Goal: Information Seeking & Learning: Learn about a topic

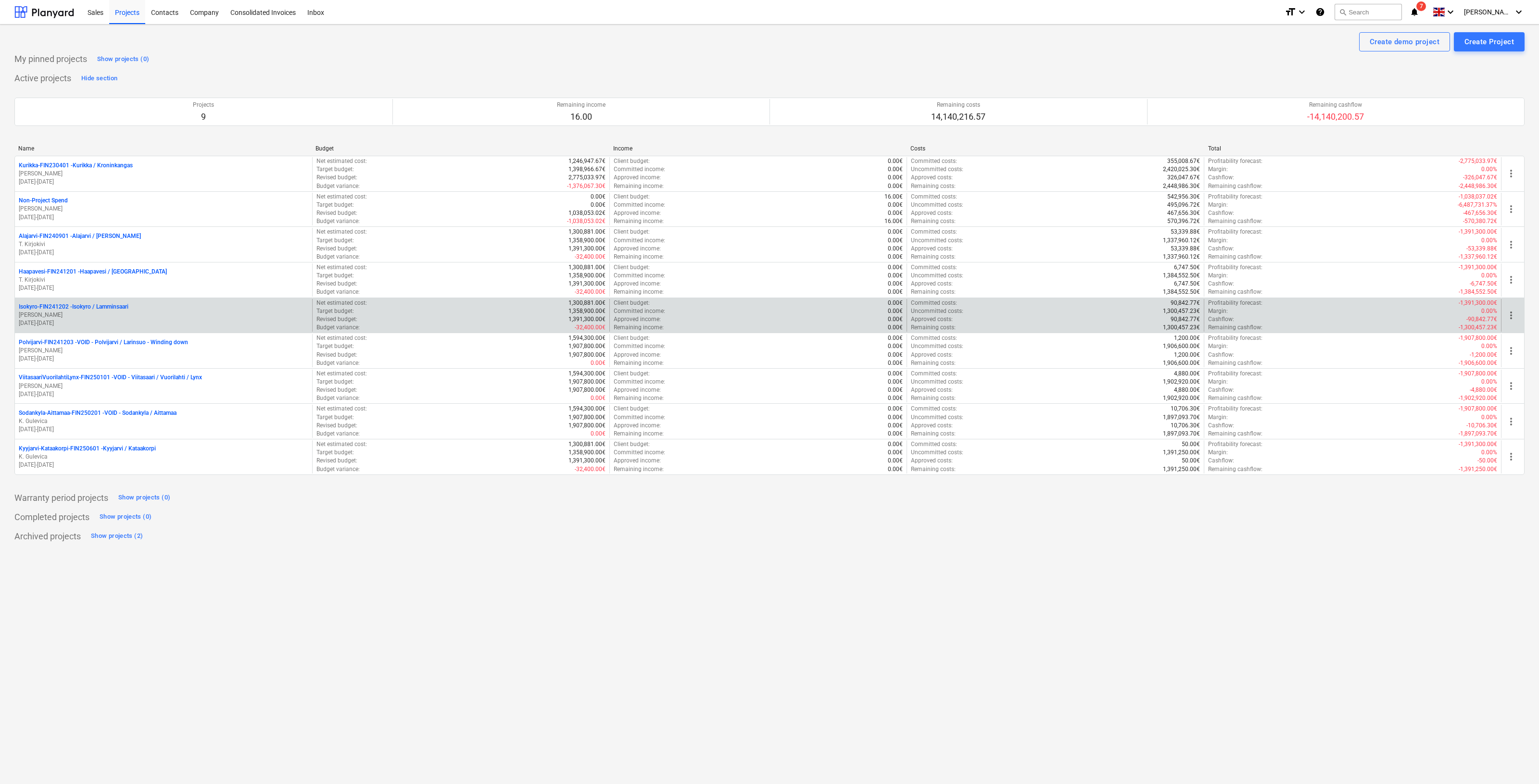
click at [114, 306] on p "Isokyro-FIN241202 - Isokyro / Lamminsaari" at bounding box center [73, 307] width 110 height 8
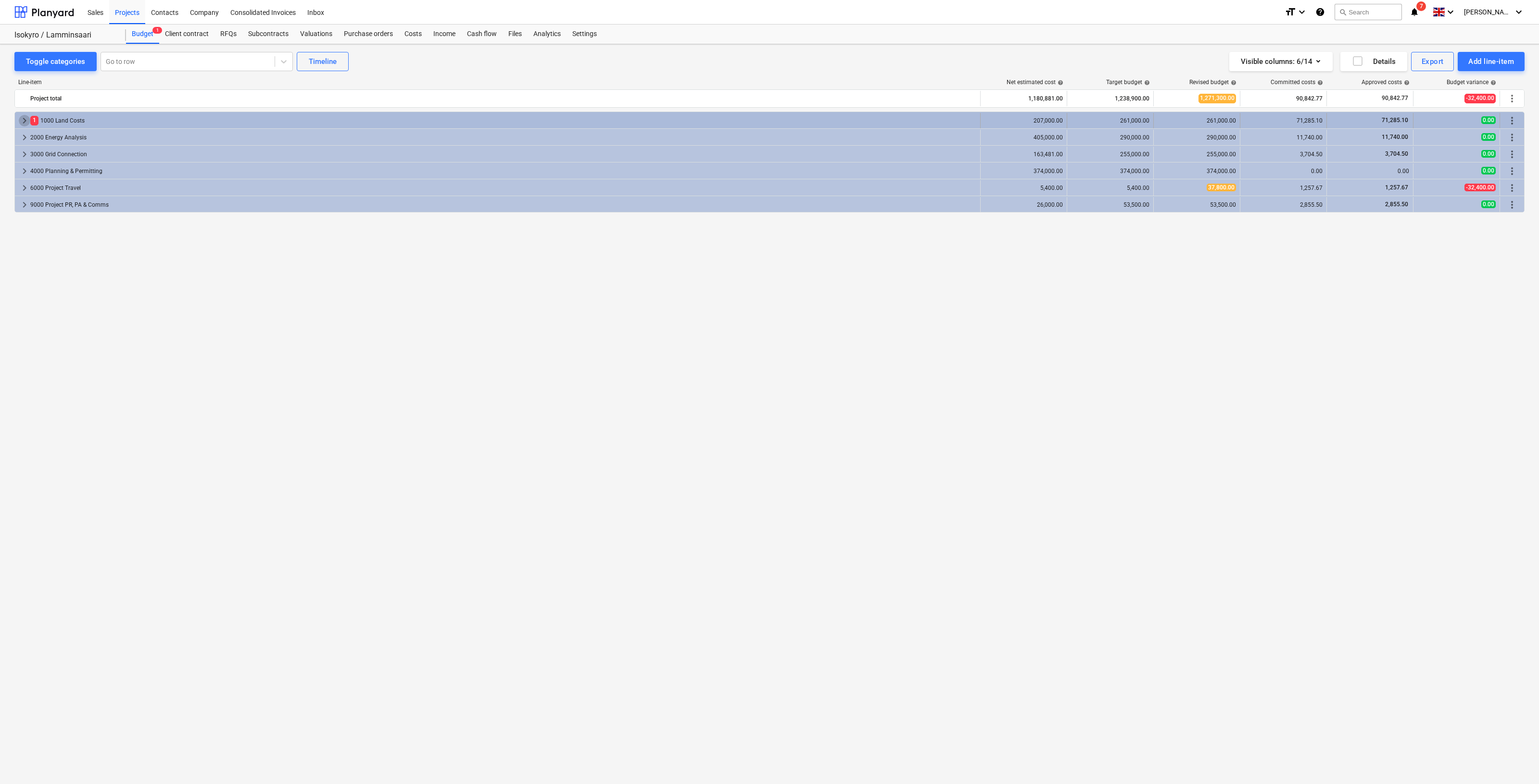
click at [22, 120] on span "keyboard_arrow_right" at bounding box center [24, 120] width 11 height 11
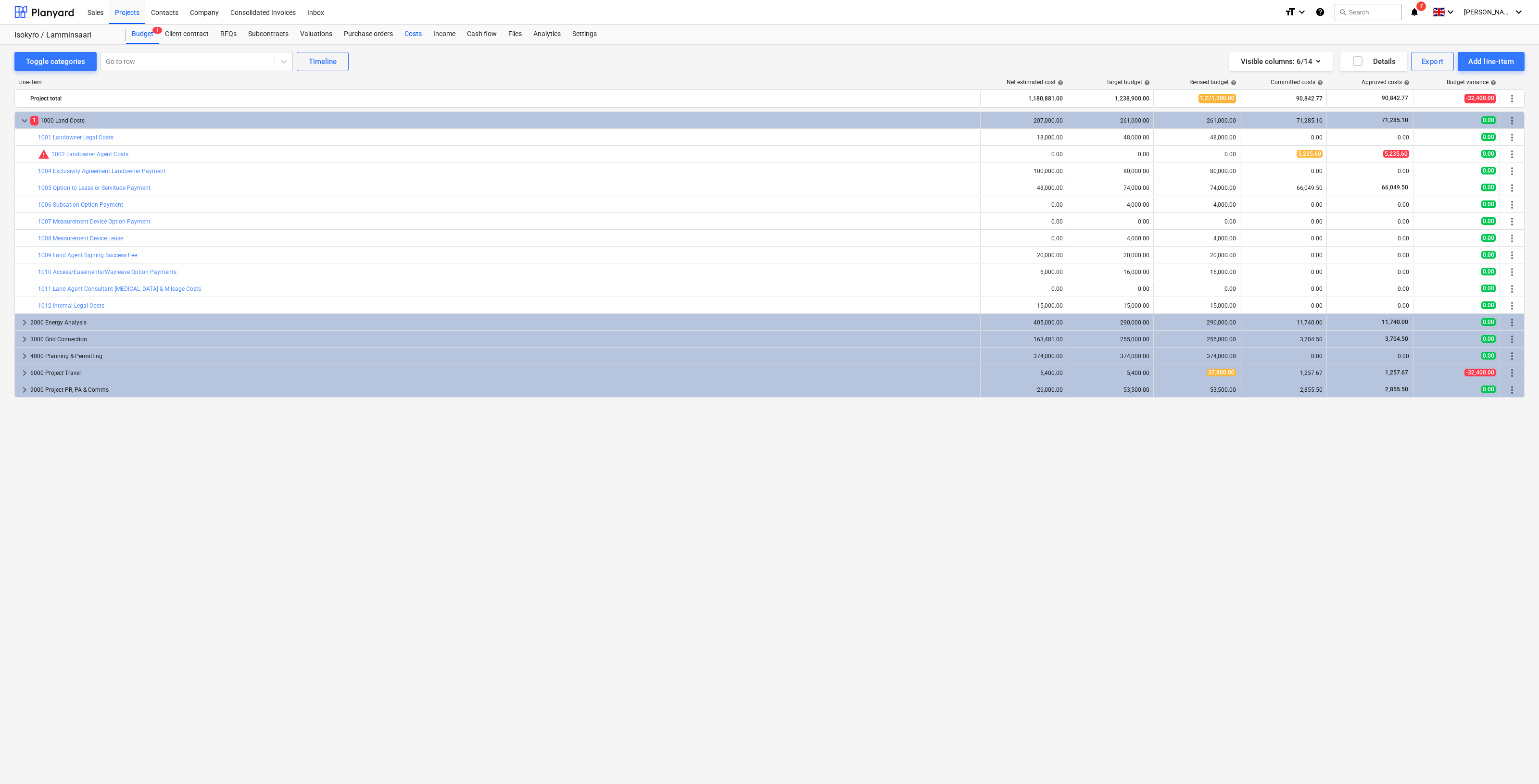
drag, startPoint x: 433, startPoint y: 34, endPoint x: 418, endPoint y: 35, distance: 15.0
click at [433, 34] on div "Income" at bounding box center [444, 34] width 33 height 19
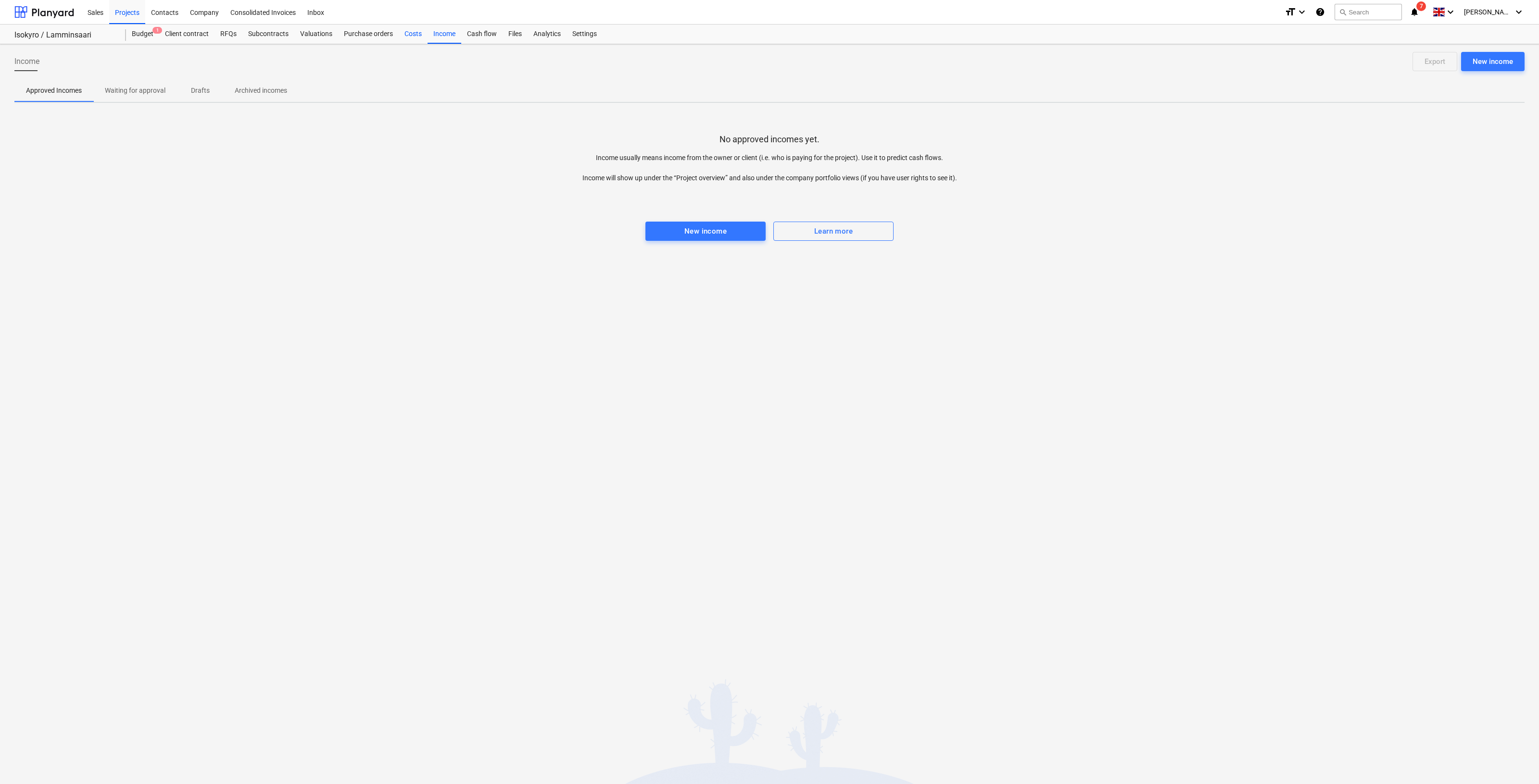
click at [418, 35] on div "Costs" at bounding box center [413, 34] width 29 height 19
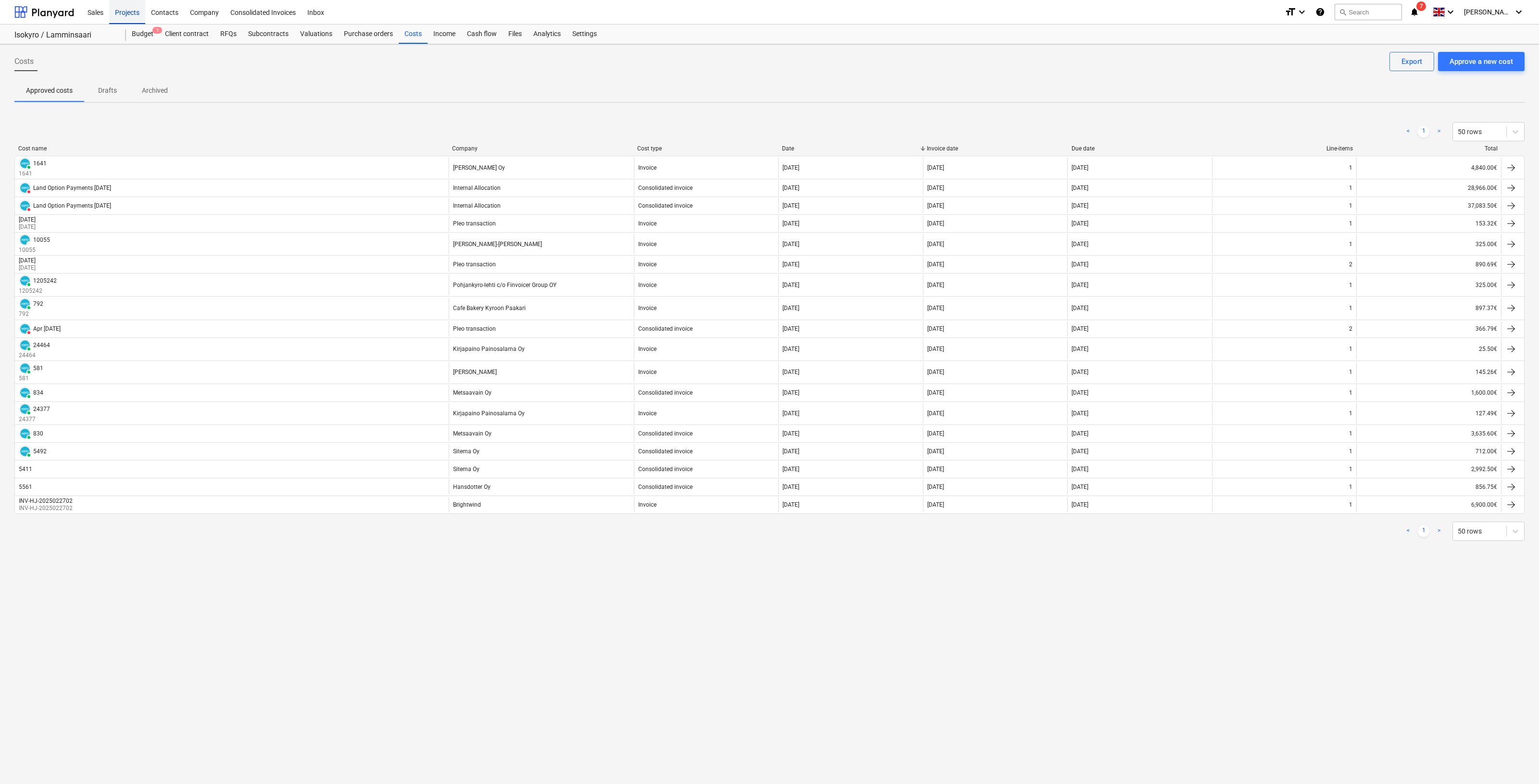
click at [134, 8] on div "Projects" at bounding box center [127, 11] width 36 height 24
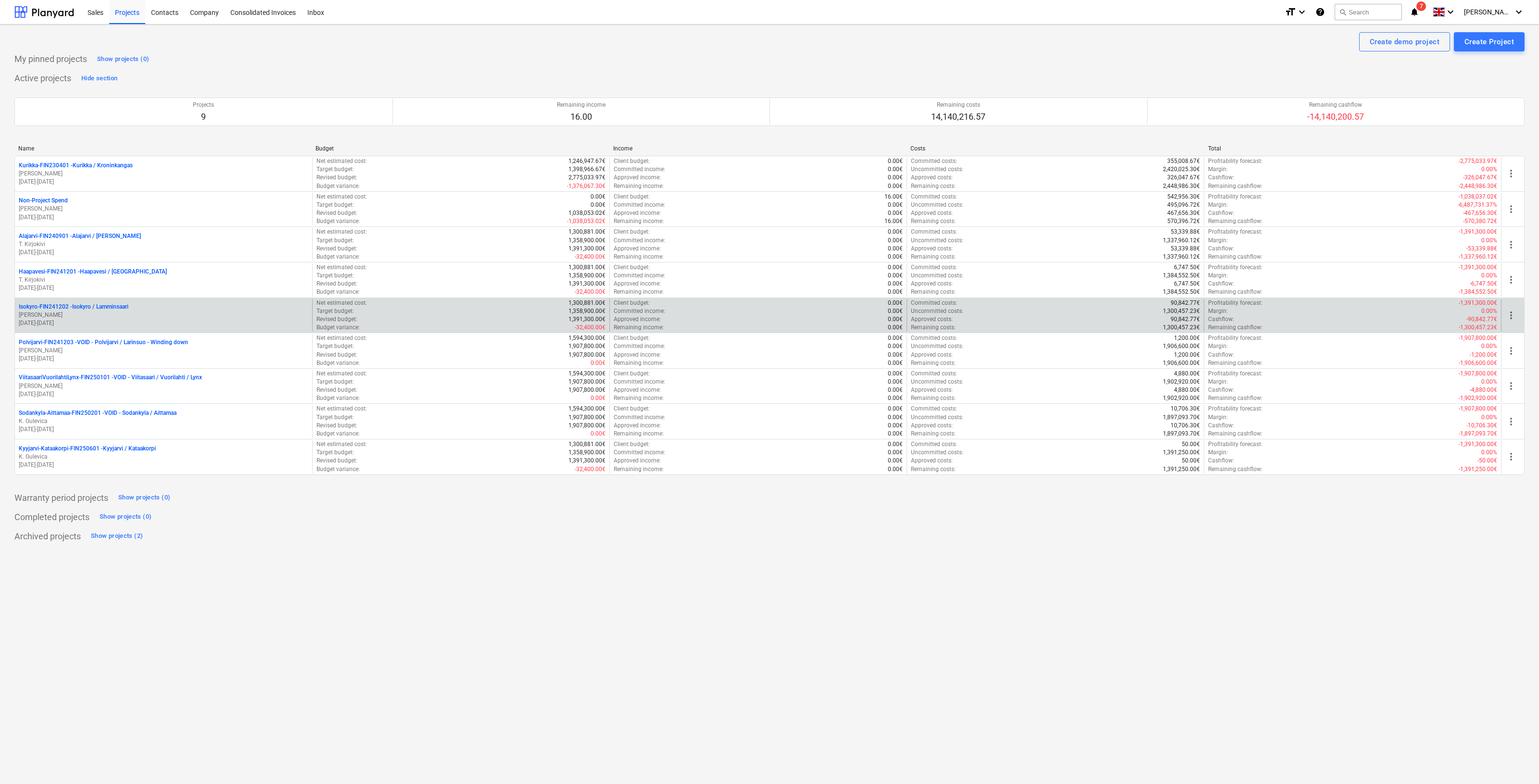
click at [65, 316] on p "[PERSON_NAME]" at bounding box center [163, 315] width 290 height 8
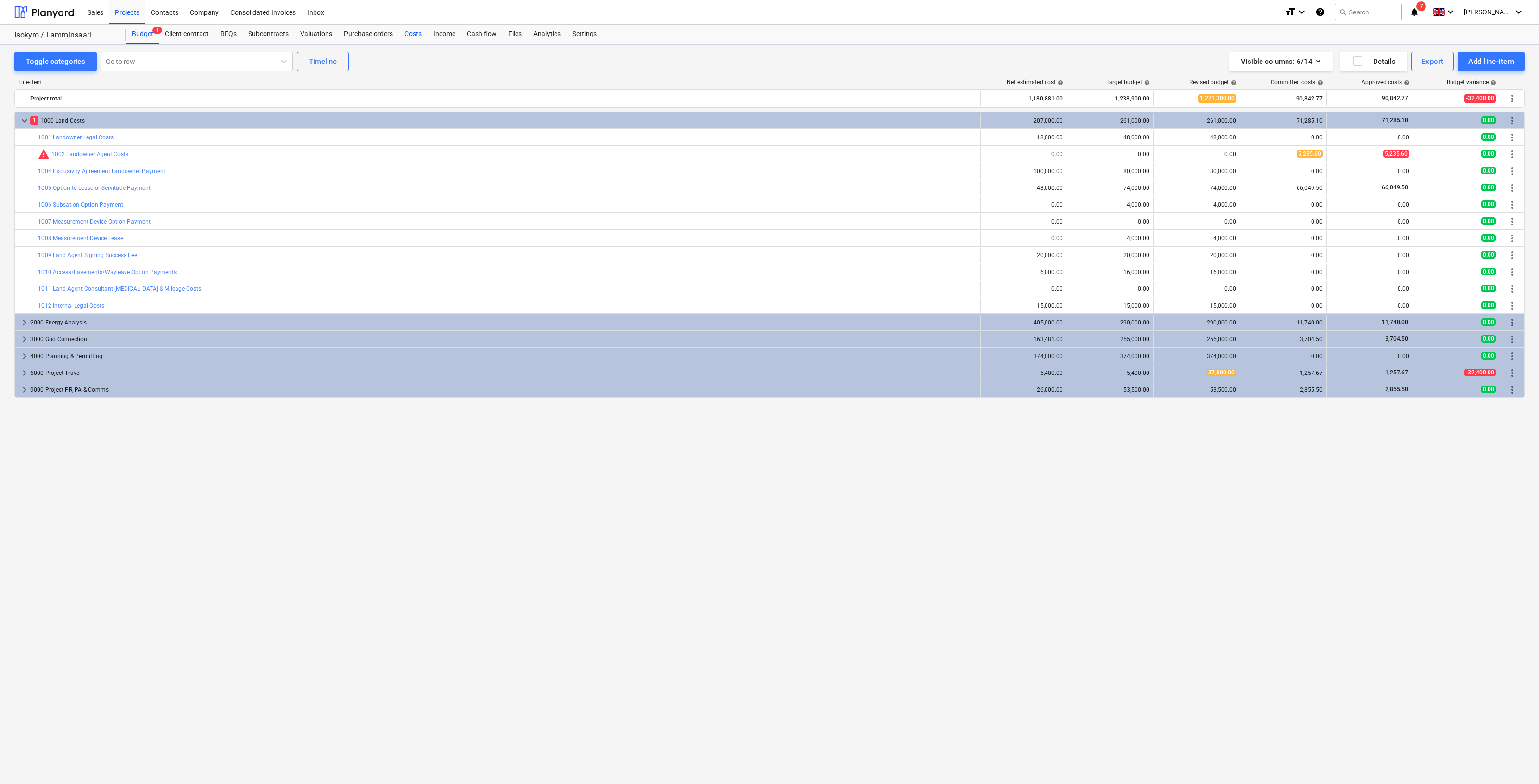
click at [413, 35] on div "Costs" at bounding box center [413, 34] width 29 height 19
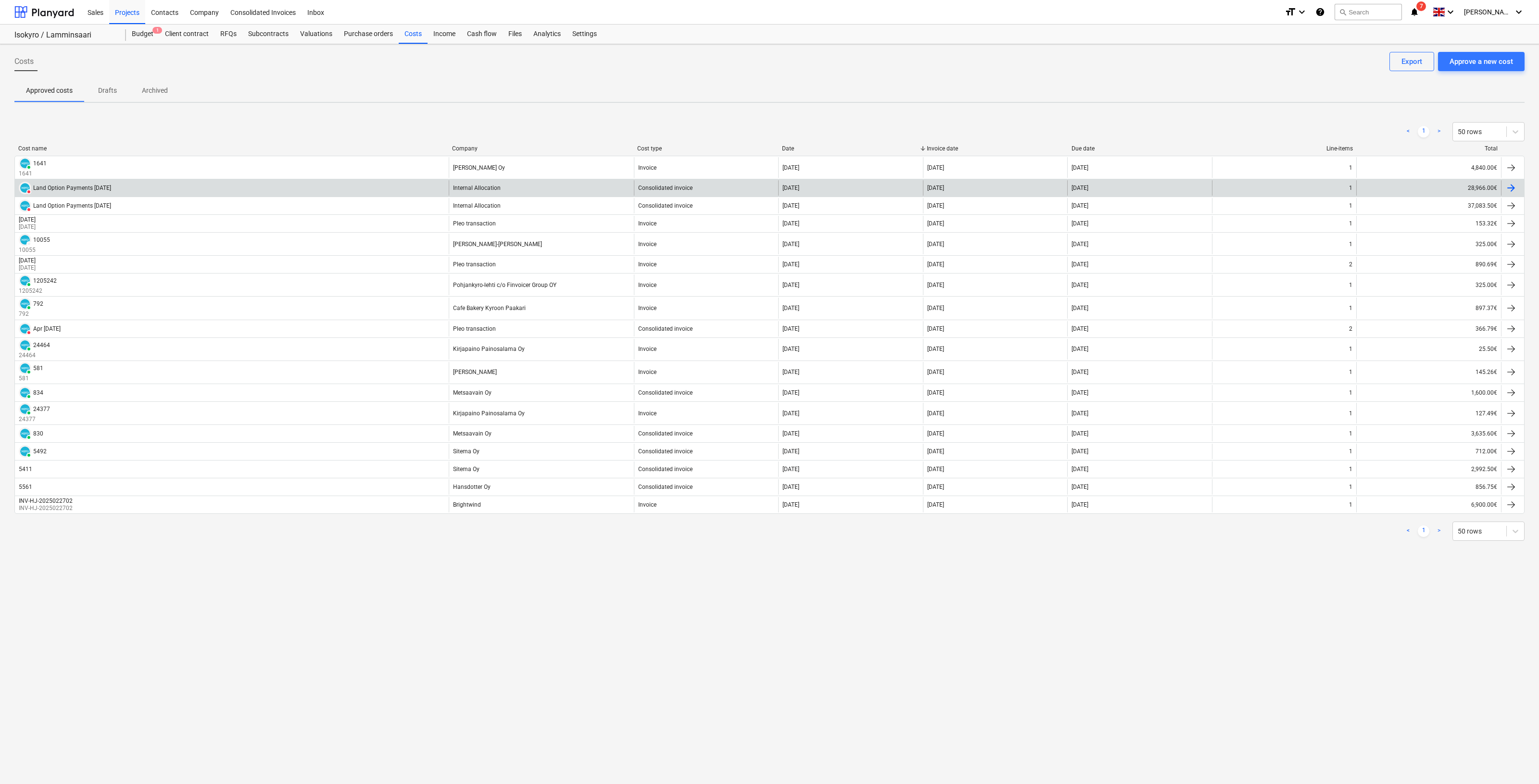
click at [109, 188] on div "DELETED Land Option Payments [DATE]" at bounding box center [232, 188] width 434 height 16
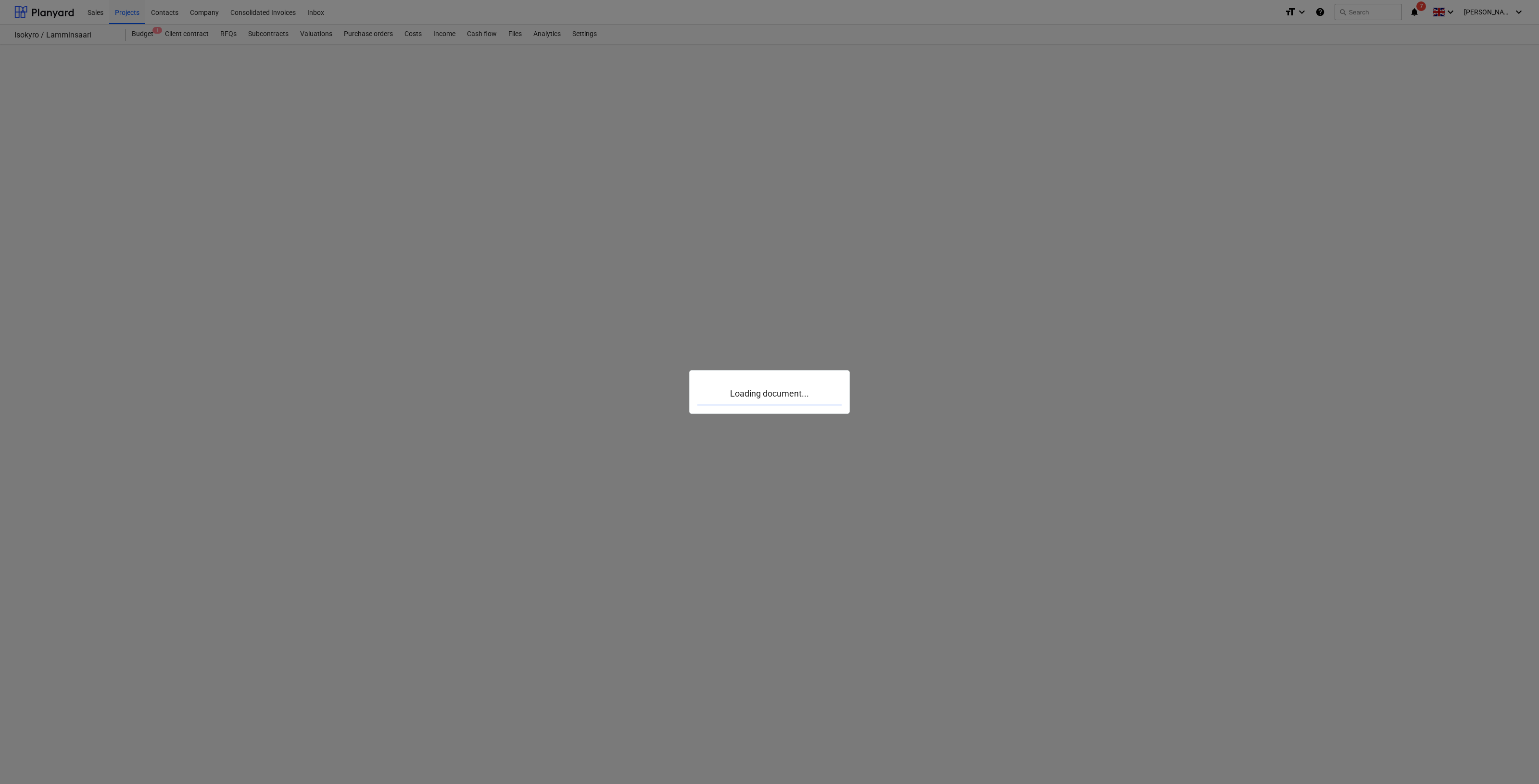
click at [109, 188] on div at bounding box center [770, 392] width 1539 height 784
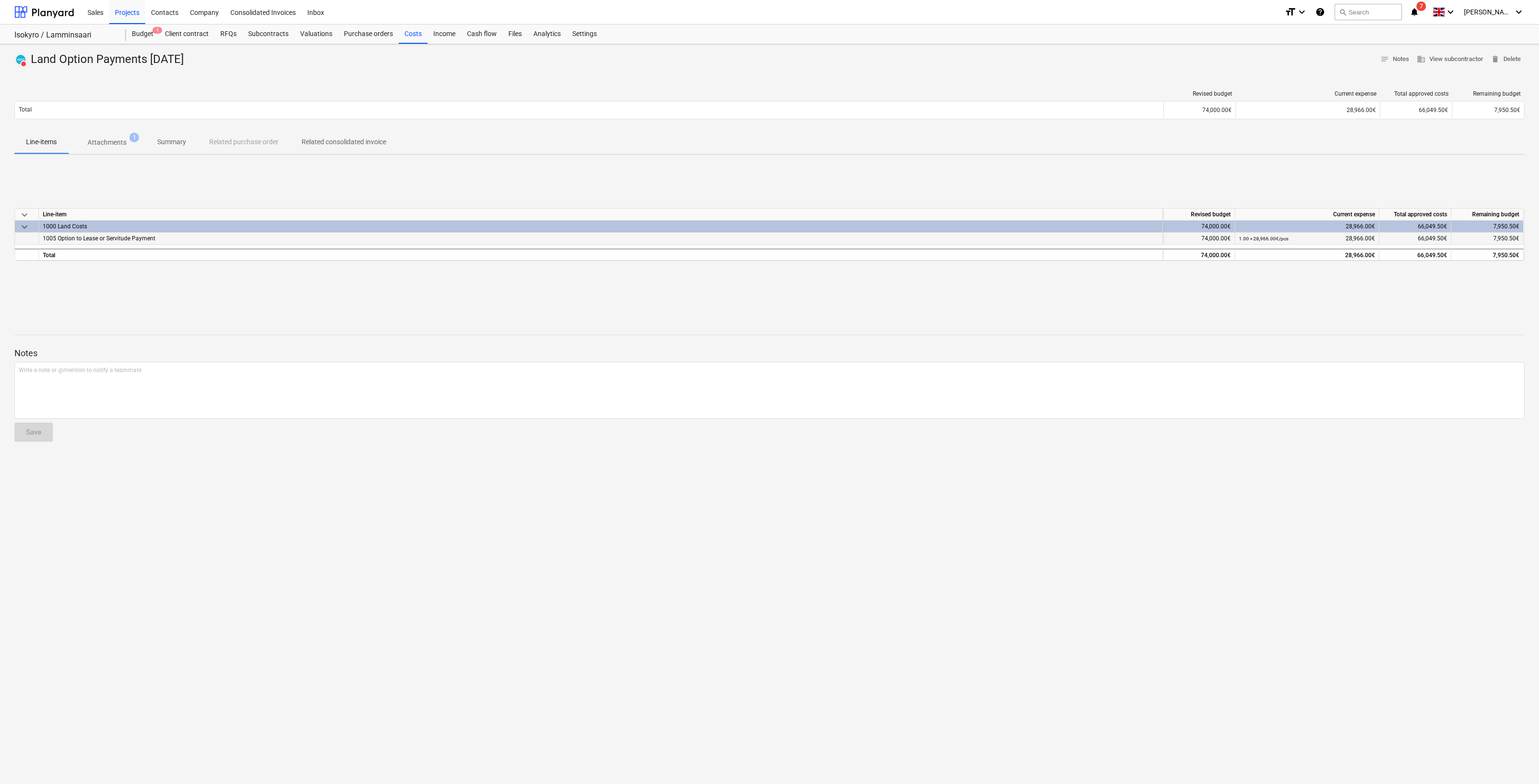
click at [130, 239] on span "1005 Option to Lease or Servitude Payment" at bounding box center [99, 238] width 112 height 7
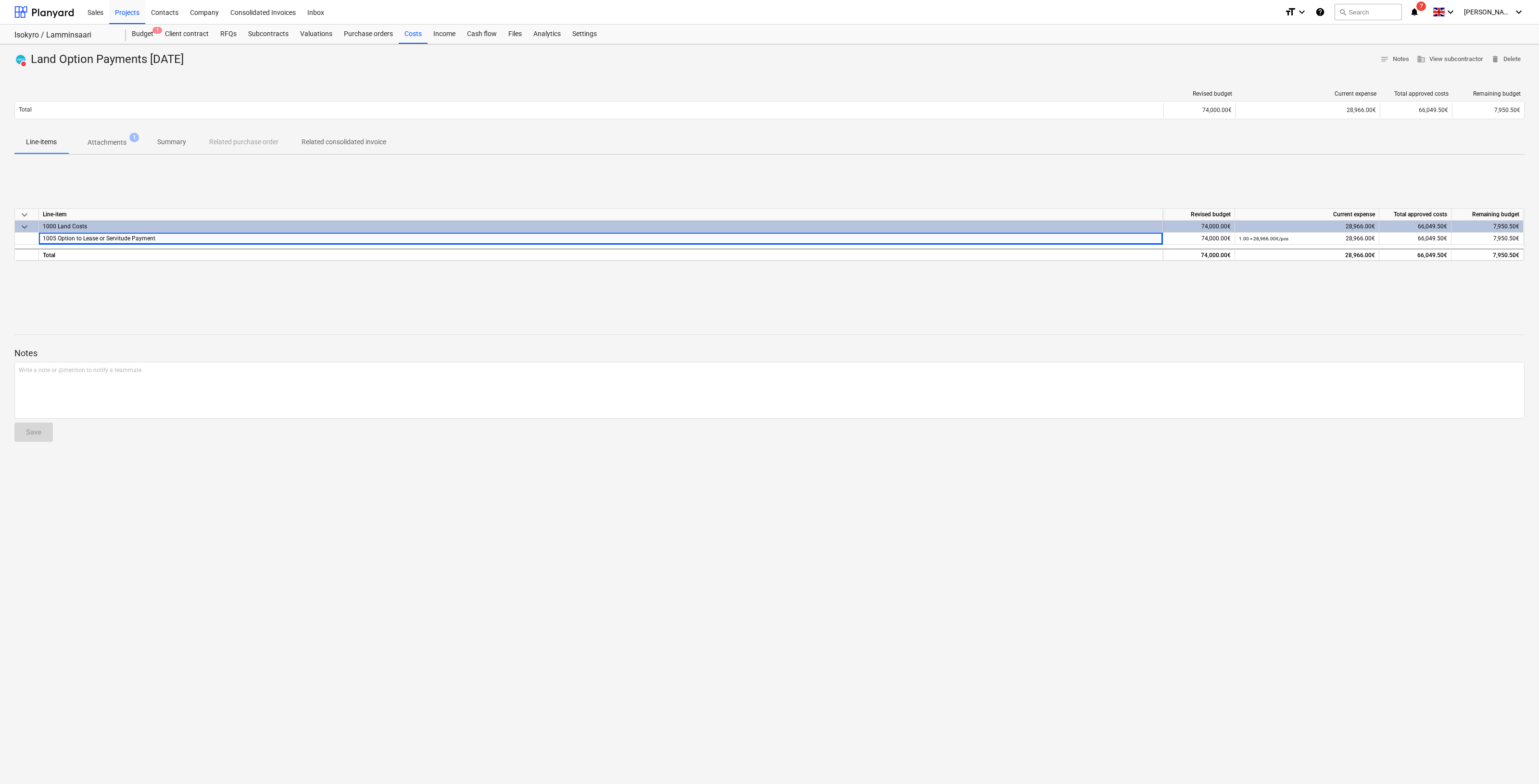
click at [104, 139] on p "Attachments" at bounding box center [107, 142] width 39 height 10
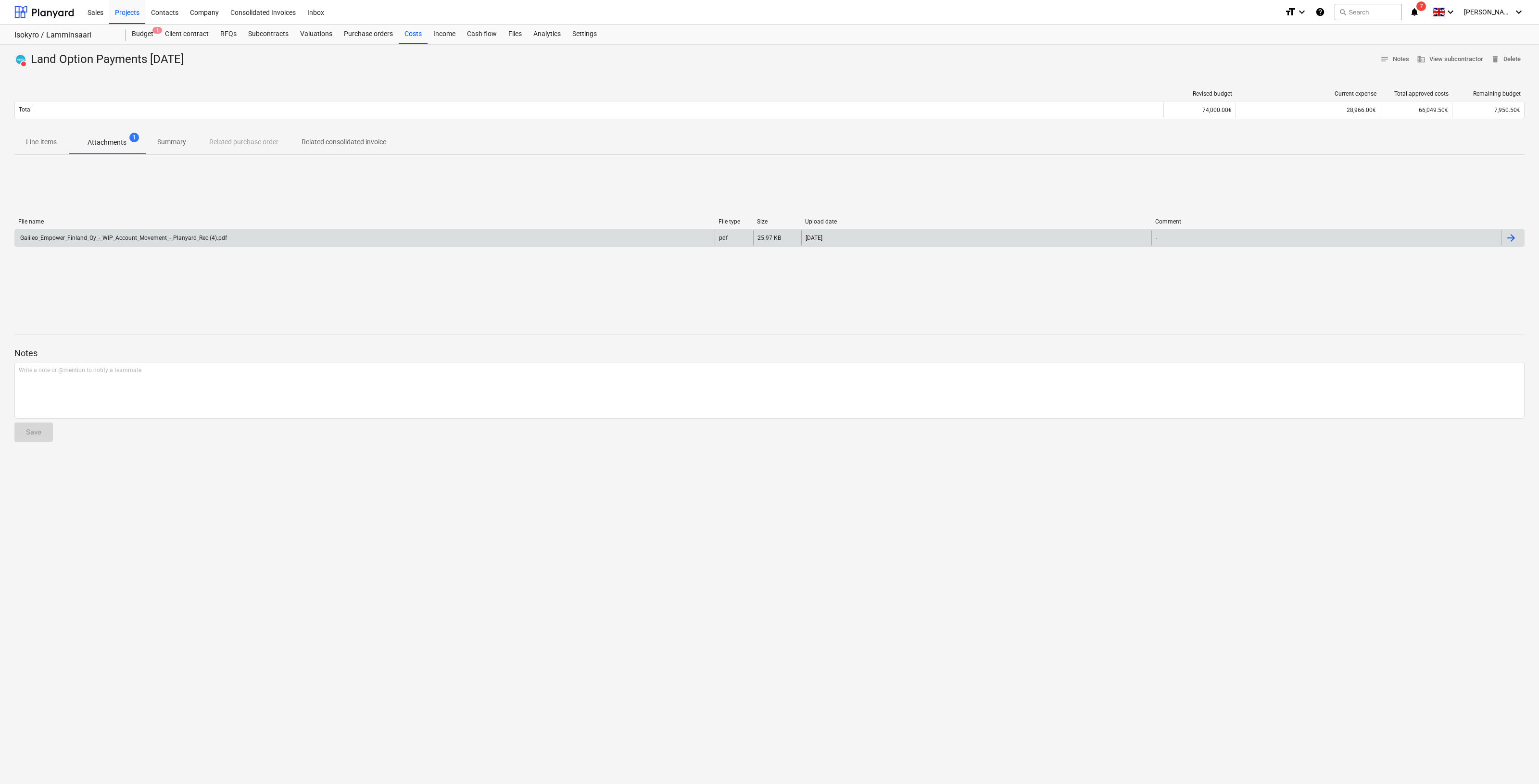
click at [100, 235] on div "Galileo_Empower_Finland_Oy_-_WIP_Account_Movement_-_Planyard_Rec (4).pdf" at bounding box center [122, 238] width 209 height 7
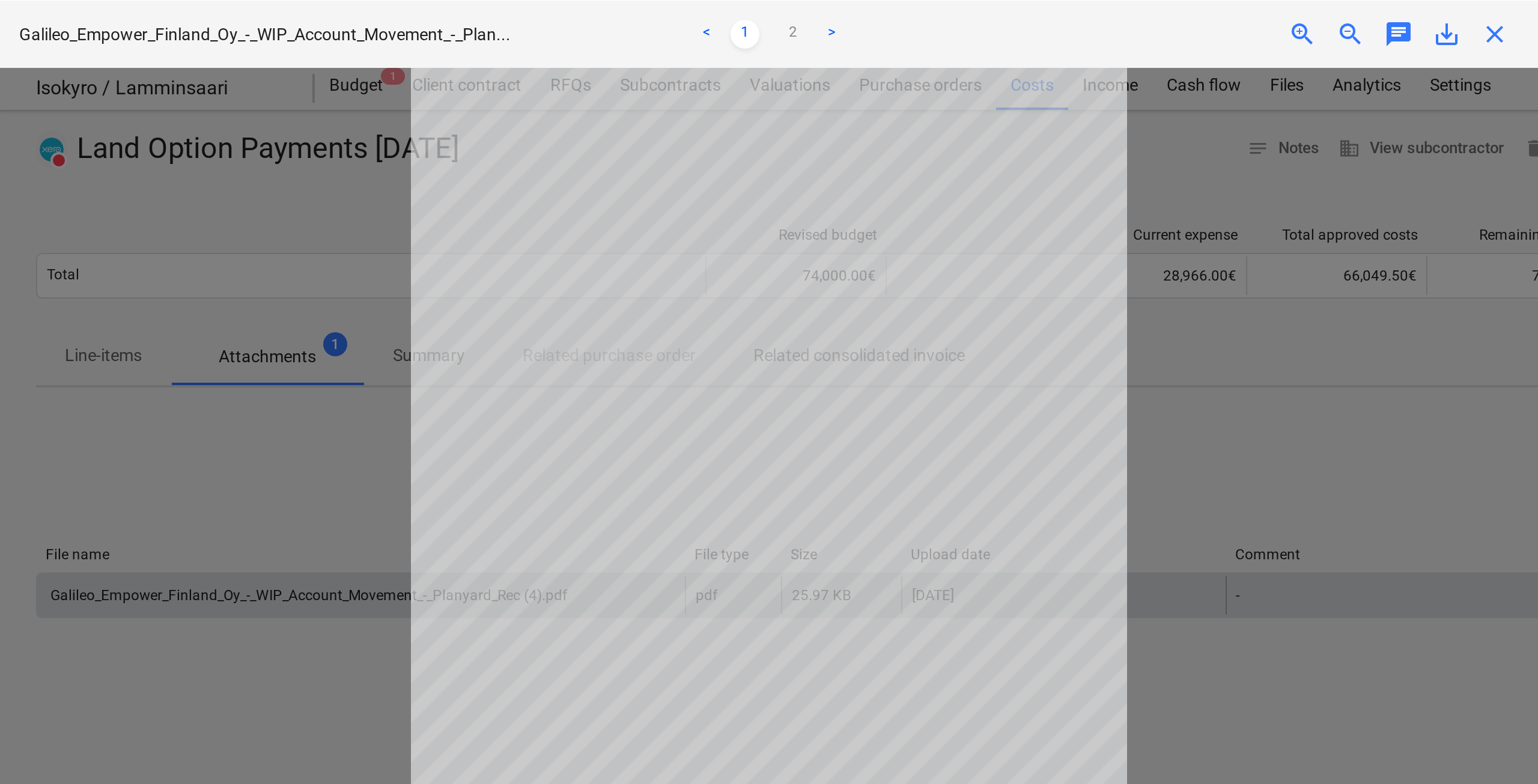
scroll to position [120, 0]
click at [746, 15] on span "close" at bounding box center [747, 16] width 14 height 14
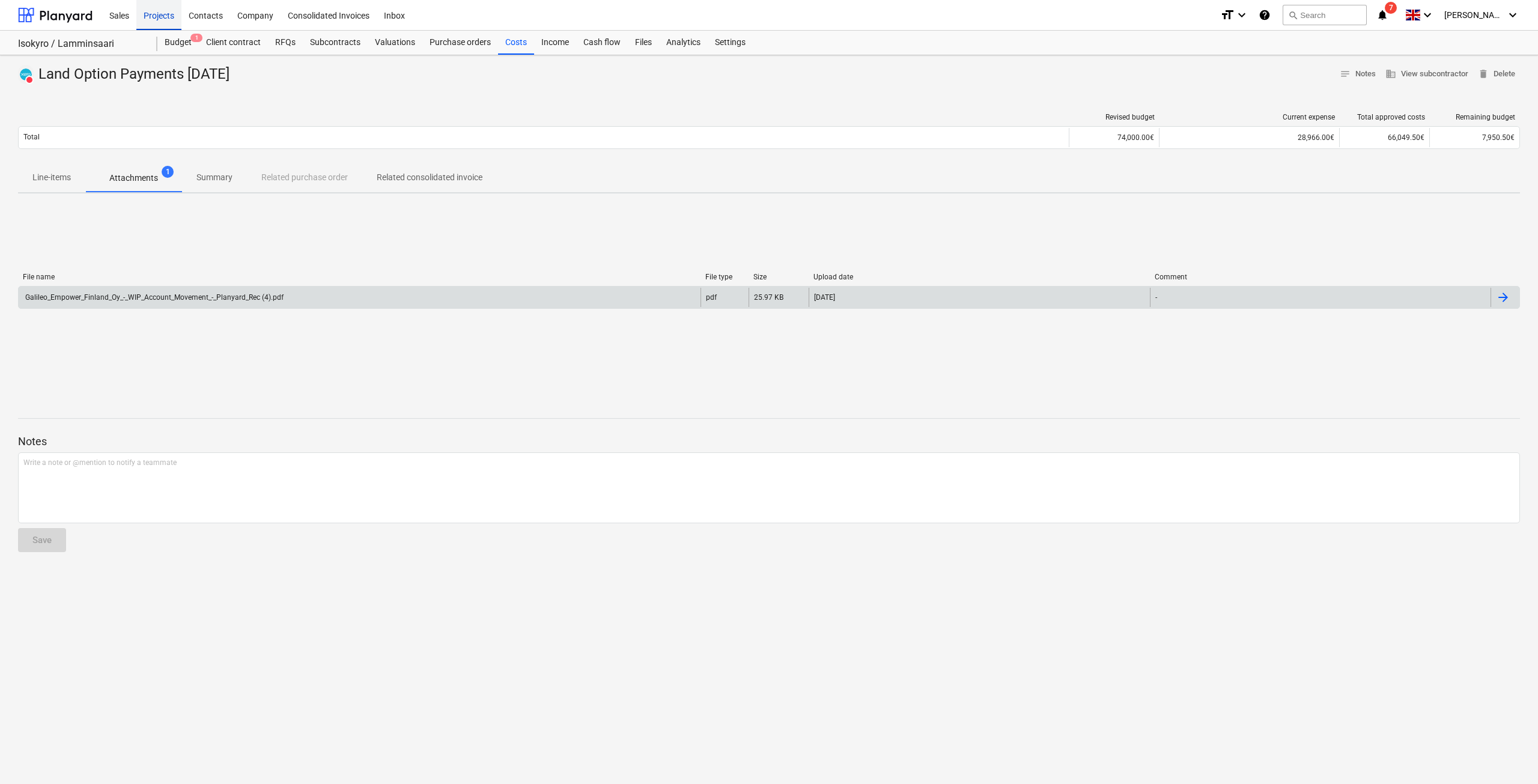
click at [170, 20] on div "Projects" at bounding box center [159, 14] width 45 height 31
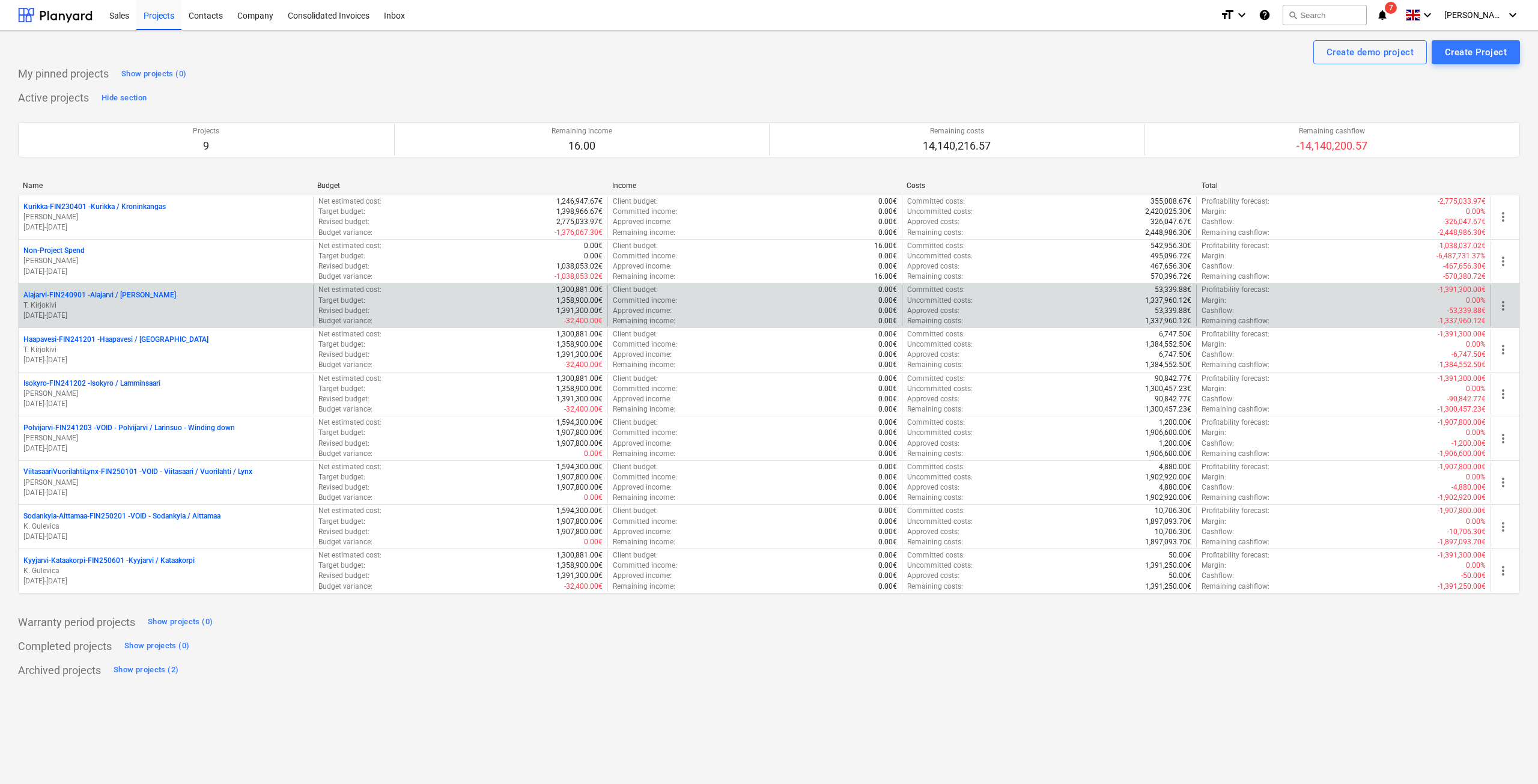
click at [87, 297] on p "Alajarvi-FIN240901 - [PERSON_NAME] / [PERSON_NAME]" at bounding box center [99, 295] width 152 height 10
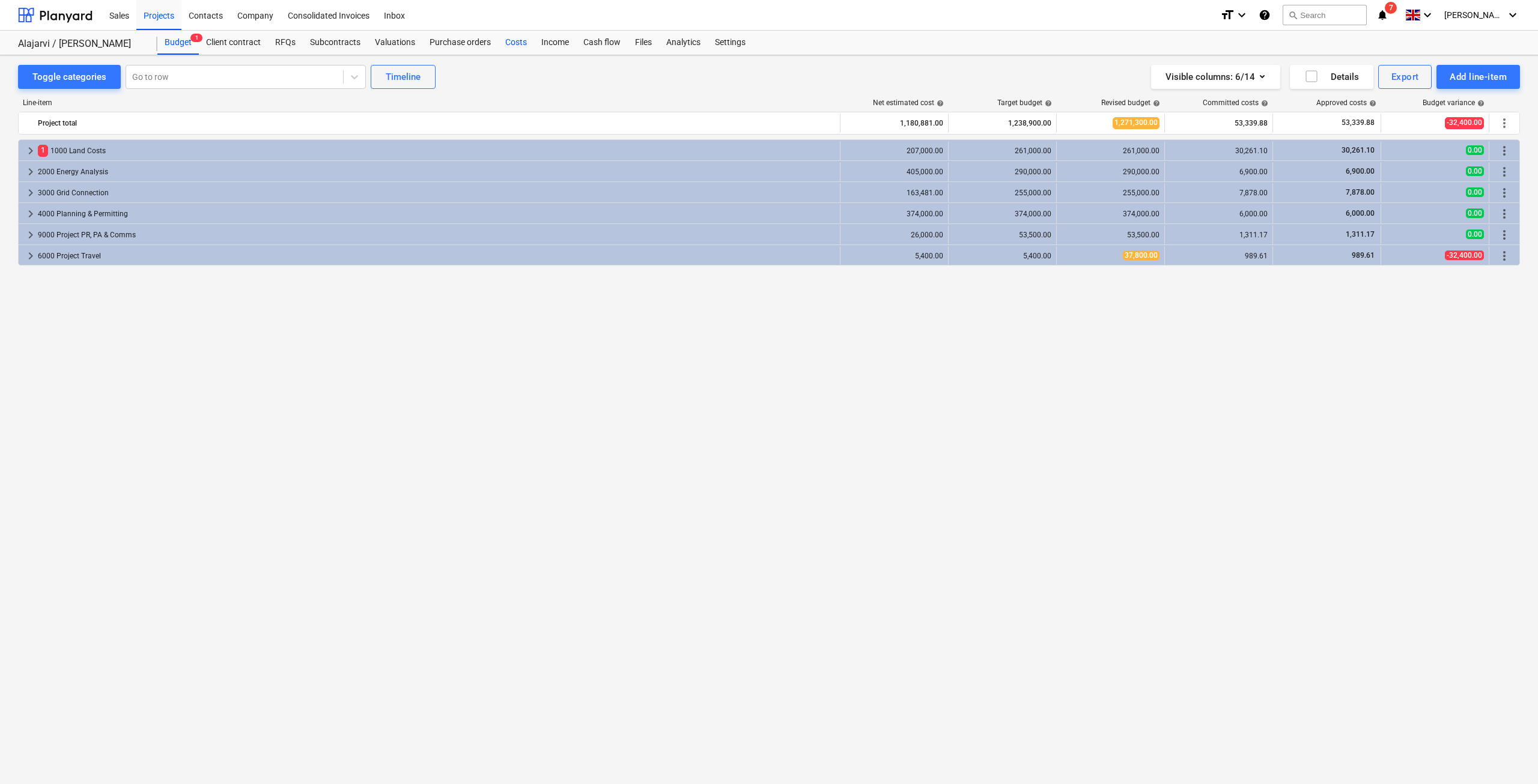
click at [514, 42] on div "Costs" at bounding box center [516, 43] width 36 height 24
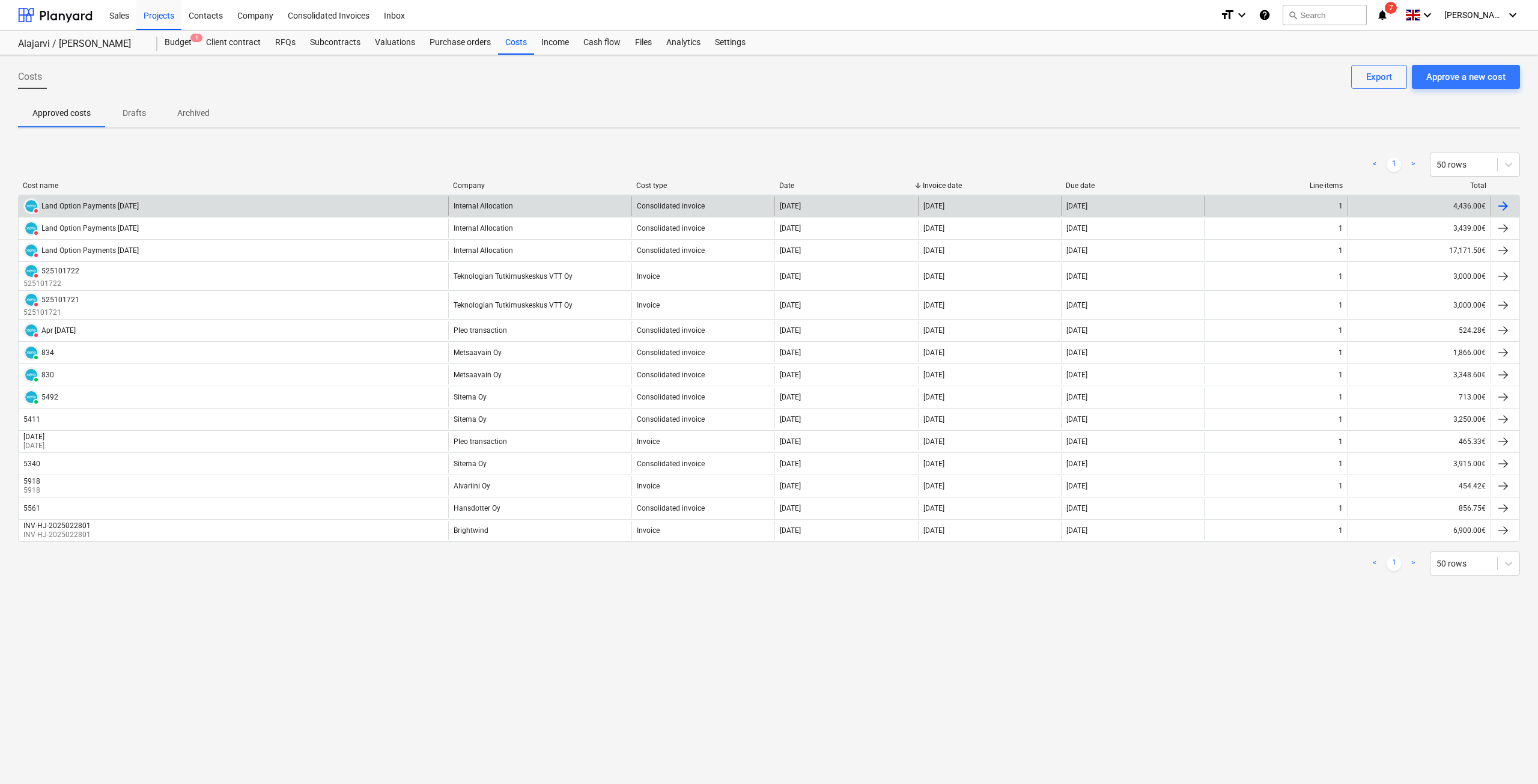
click at [137, 210] on div "DELETED Land Option Payments [DATE]" at bounding box center [234, 206] width 430 height 19
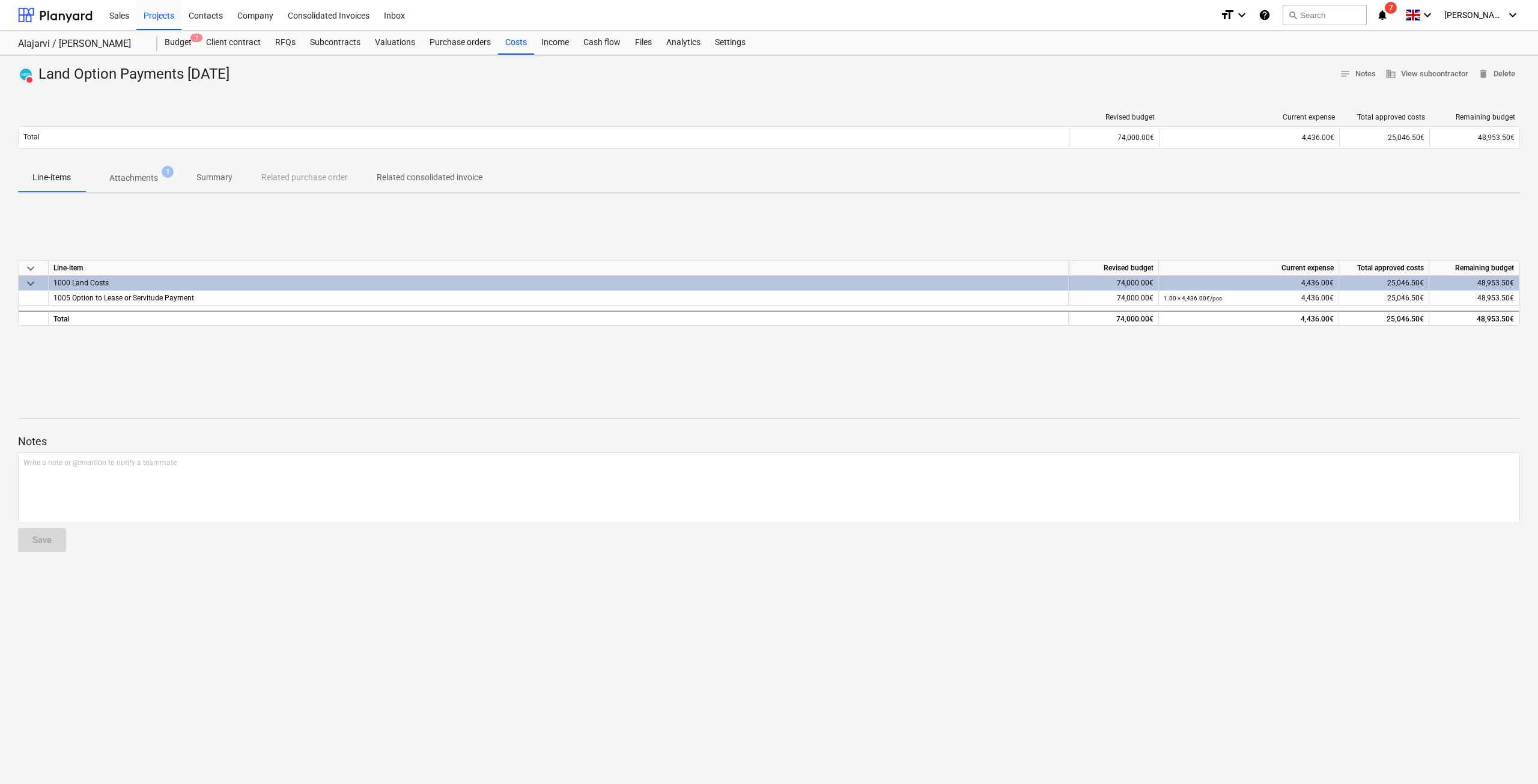
click at [146, 177] on p "Attachments" at bounding box center [134, 178] width 49 height 13
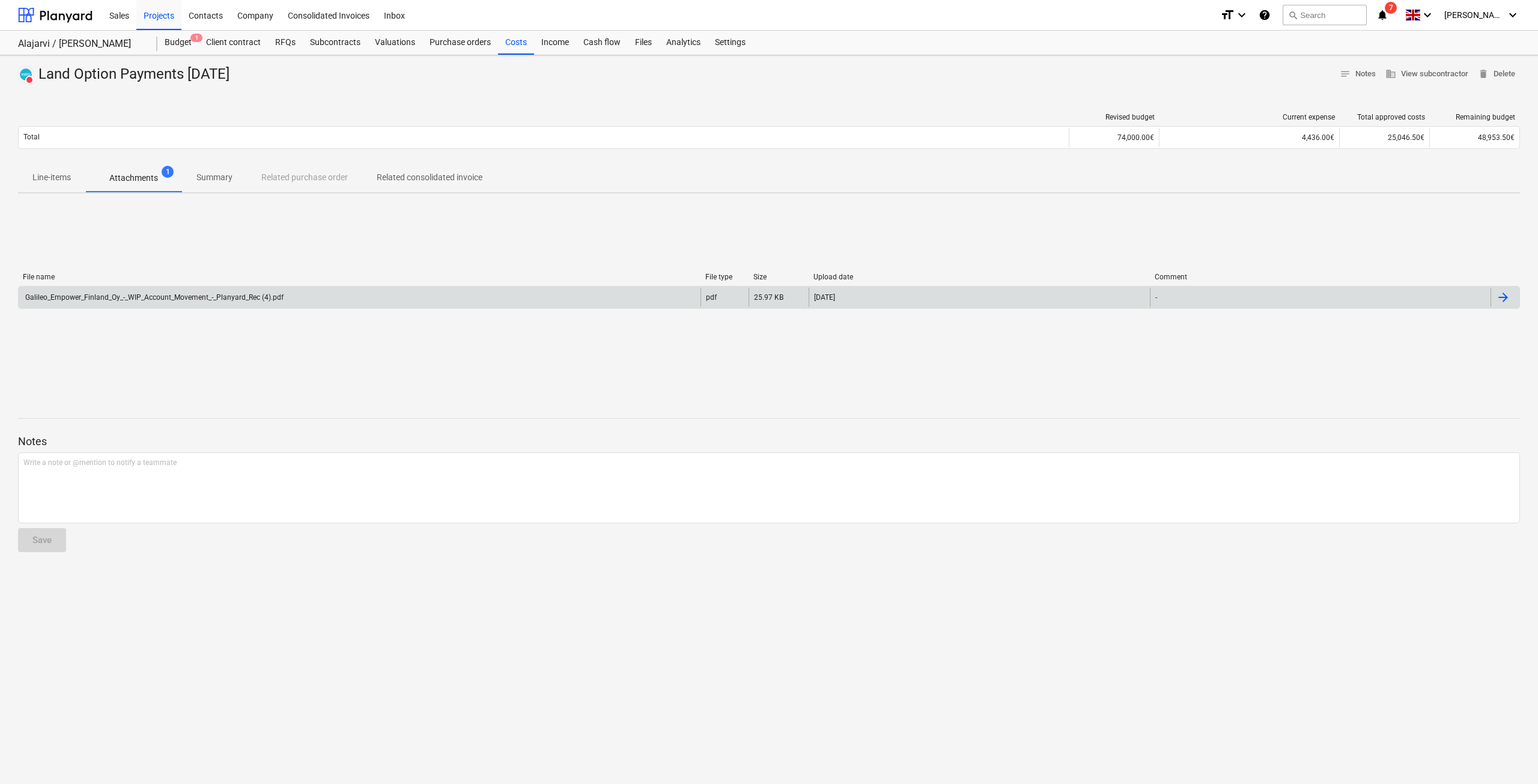
click at [272, 294] on div "Galileo_Empower_Finland_Oy_-_WIP_Account_Movement_-_Planyard_Rec (4).pdf" at bounding box center [153, 297] width 260 height 8
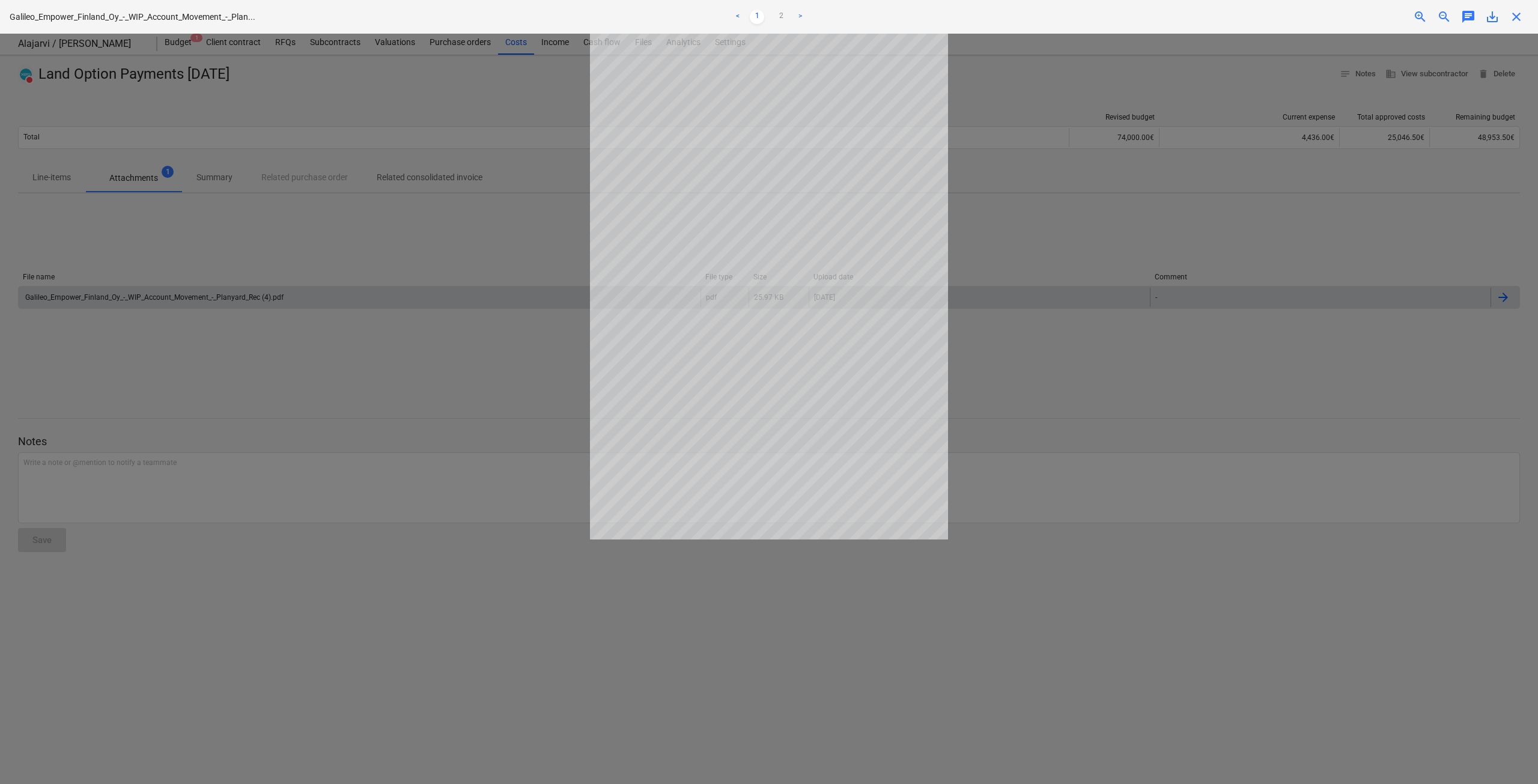
click at [796, 15] on link ">" at bounding box center [800, 16] width 14 height 14
click at [740, 20] on link "<" at bounding box center [737, 16] width 14 height 14
click at [353, 104] on div at bounding box center [769, 408] width 1538 height 750
